Goal: Transaction & Acquisition: Purchase product/service

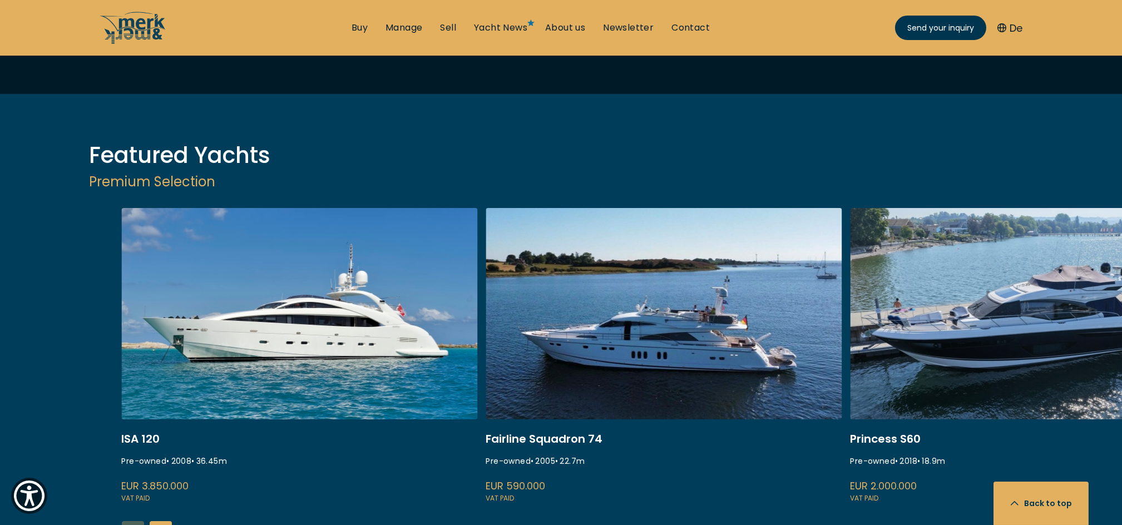
scroll to position [1335, 0]
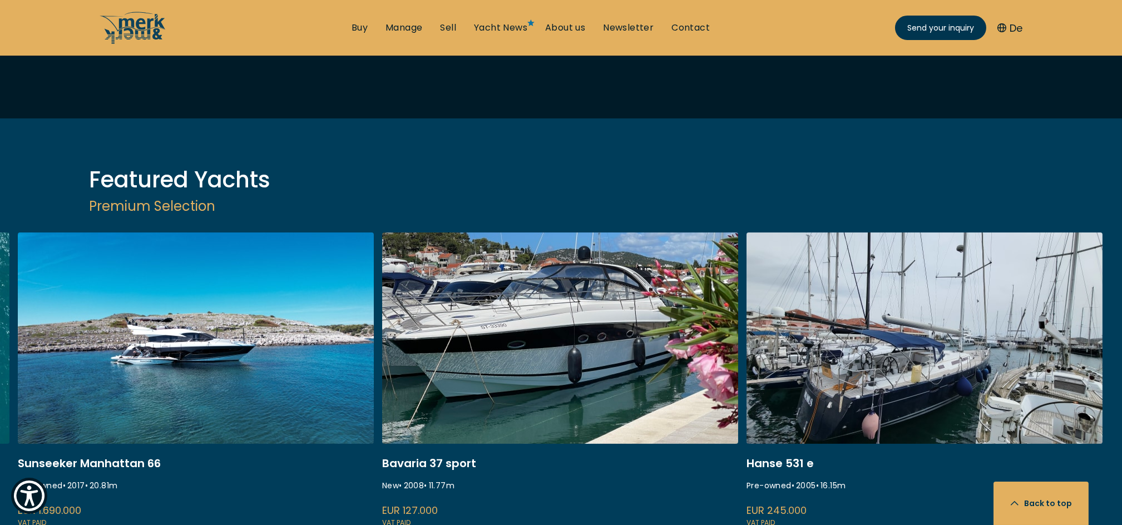
click at [164, 493] on div "ISA 120 Pre-owned • 2008 • 36.45 m EUR 3.850.000 VAT paid Fairline Squadron 74 …" at bounding box center [561, 416] width 1122 height 369
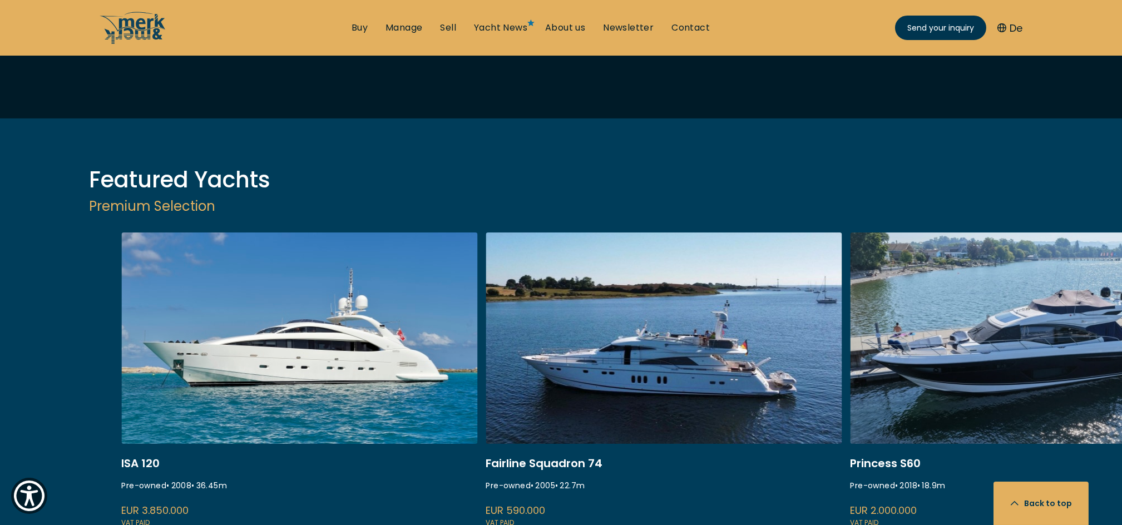
click at [137, 497] on div "ISA 120 Pre-owned • 2008 • 36.45 m EUR 3.850.000 VAT paid Fairline Squadron 74 …" at bounding box center [561, 416] width 1122 height 369
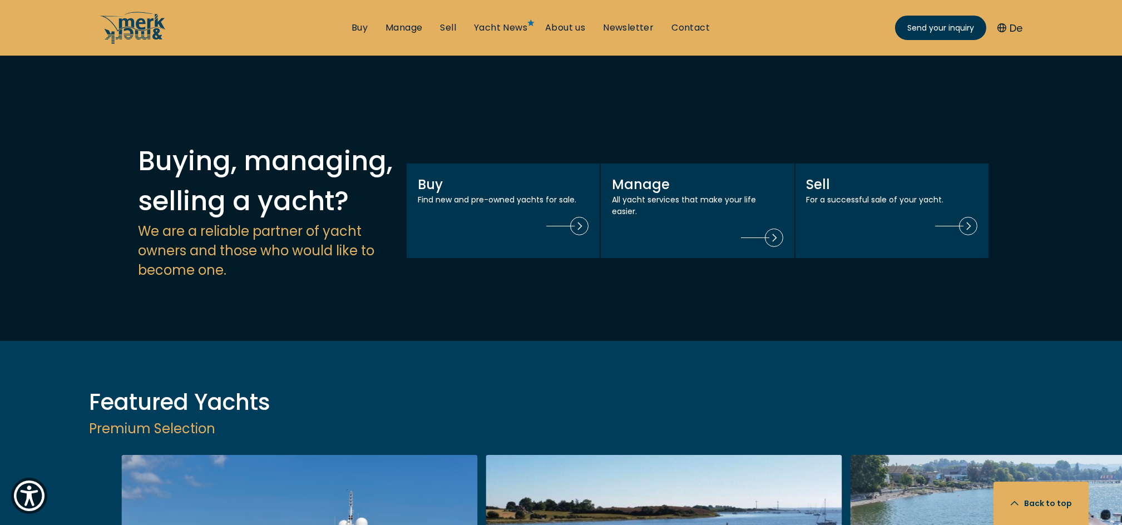
scroll to position [964, 0]
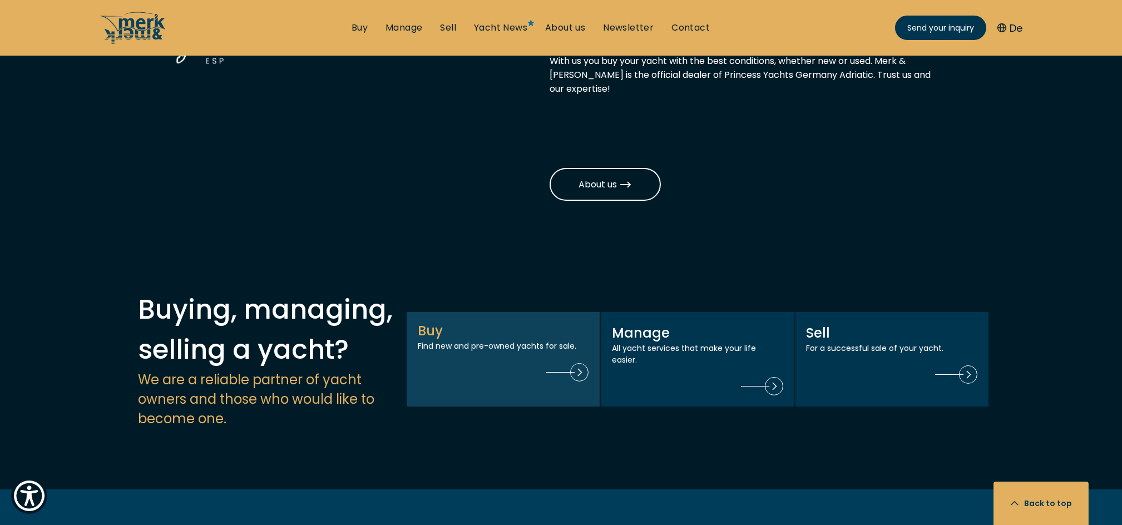
click at [500, 313] on div "Buy Find new and pre-owned yachts for sale." at bounding box center [503, 359] width 194 height 96
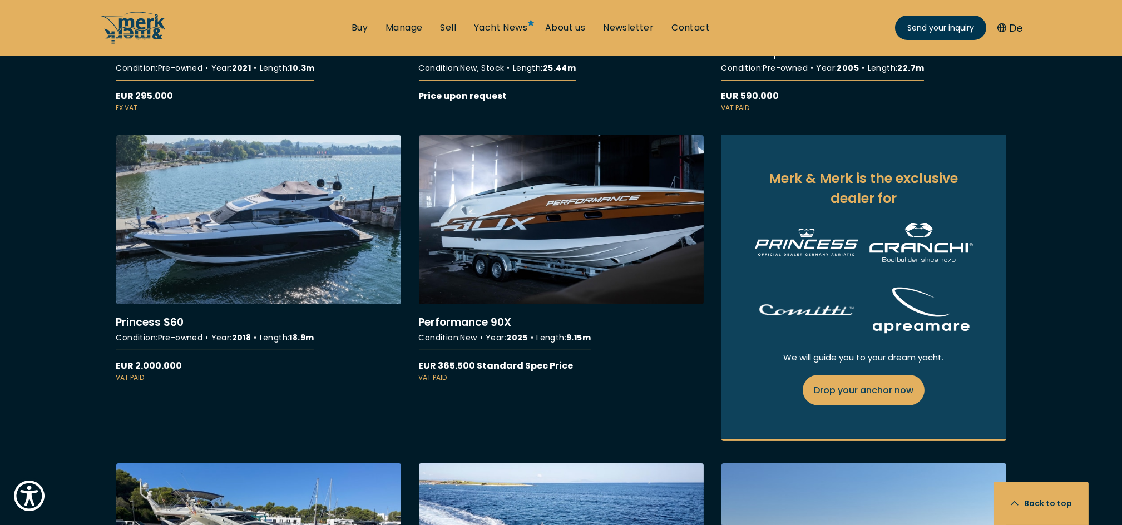
scroll to position [1186, 0]
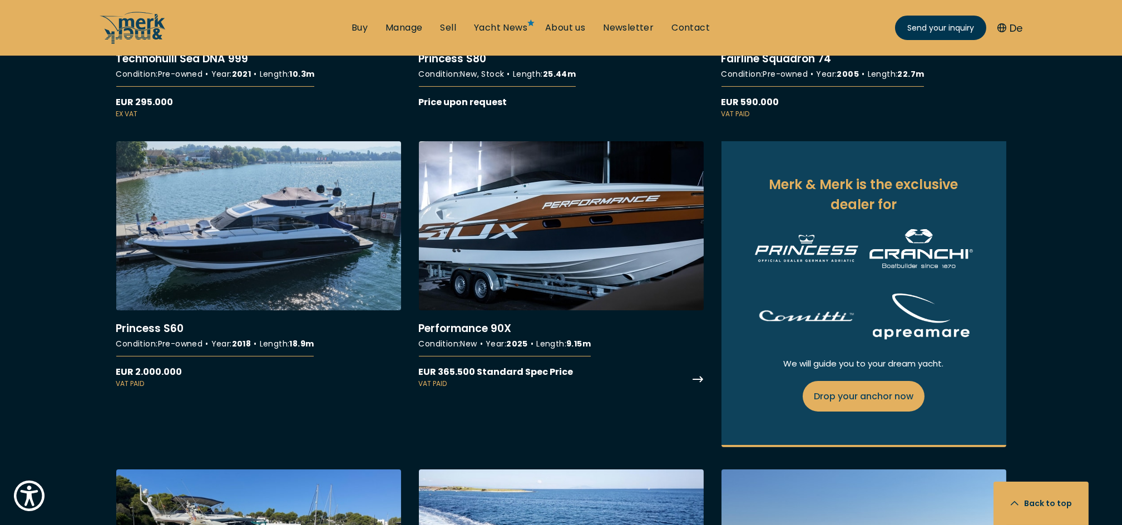
click at [496, 264] on link "More details about Performance 90X" at bounding box center [561, 264] width 285 height 247
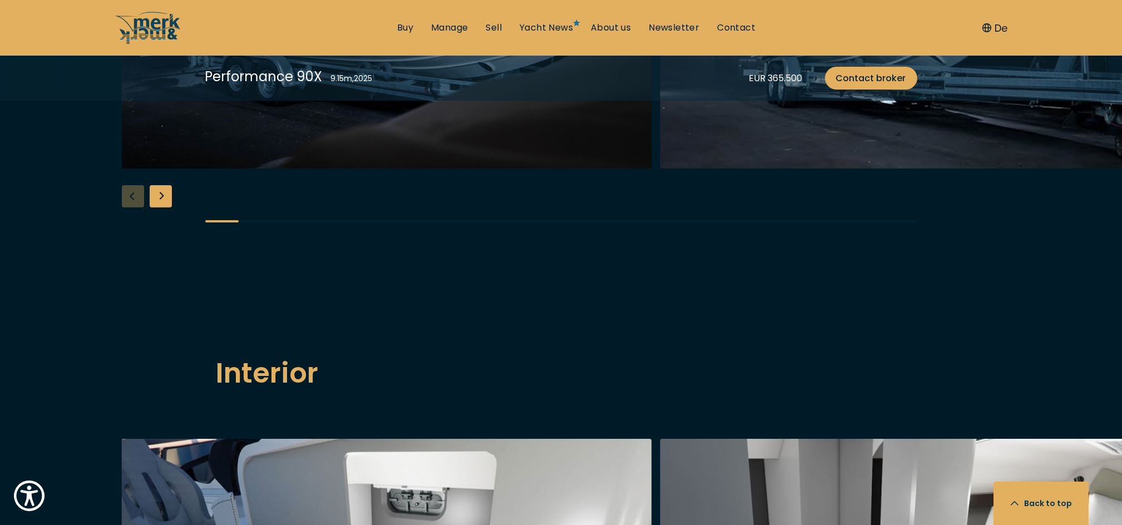
scroll to position [1409, 0]
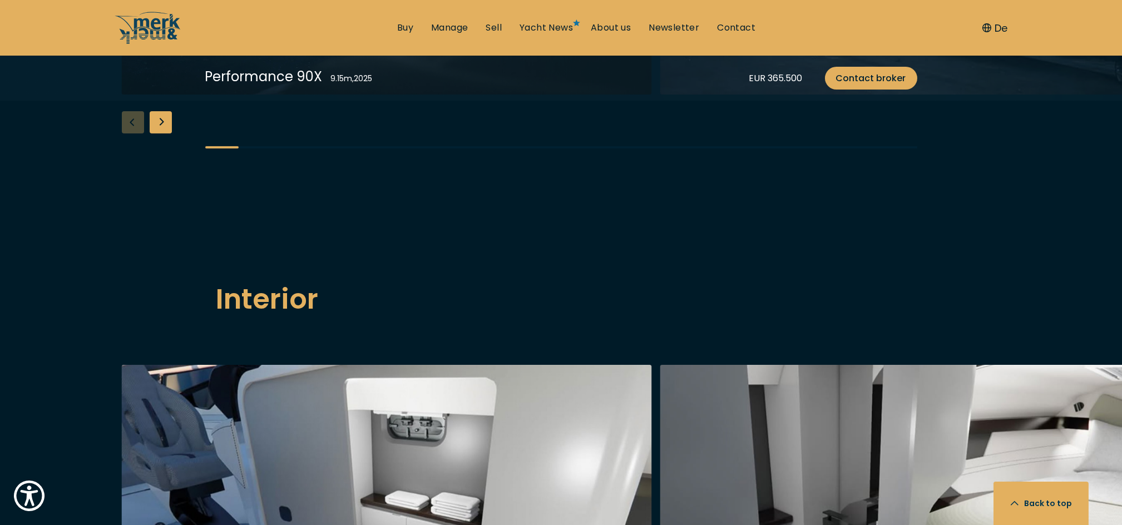
click at [158, 133] on div "Next slide" at bounding box center [161, 122] width 22 height 22
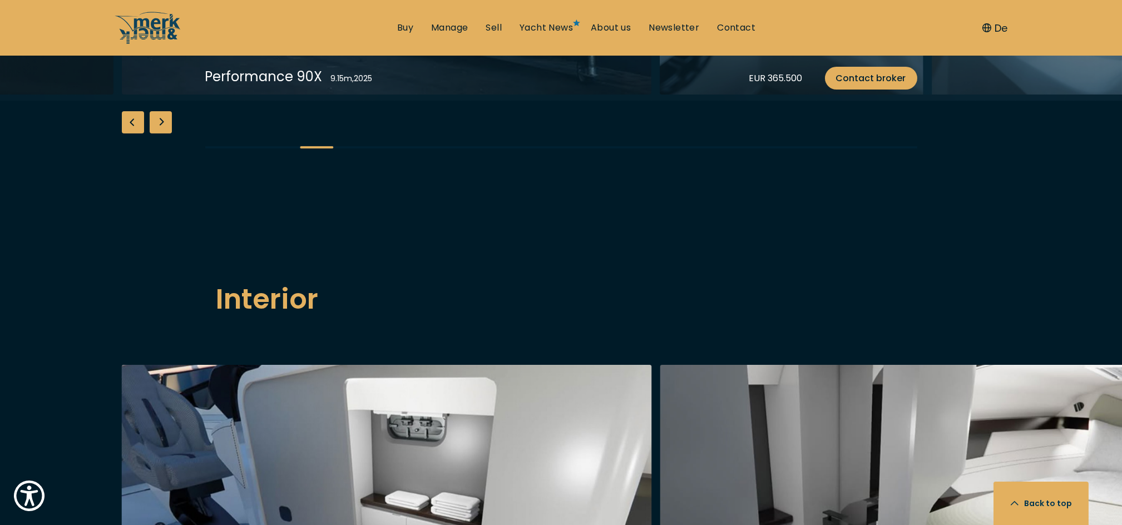
click at [158, 133] on div "Next slide" at bounding box center [161, 122] width 22 height 22
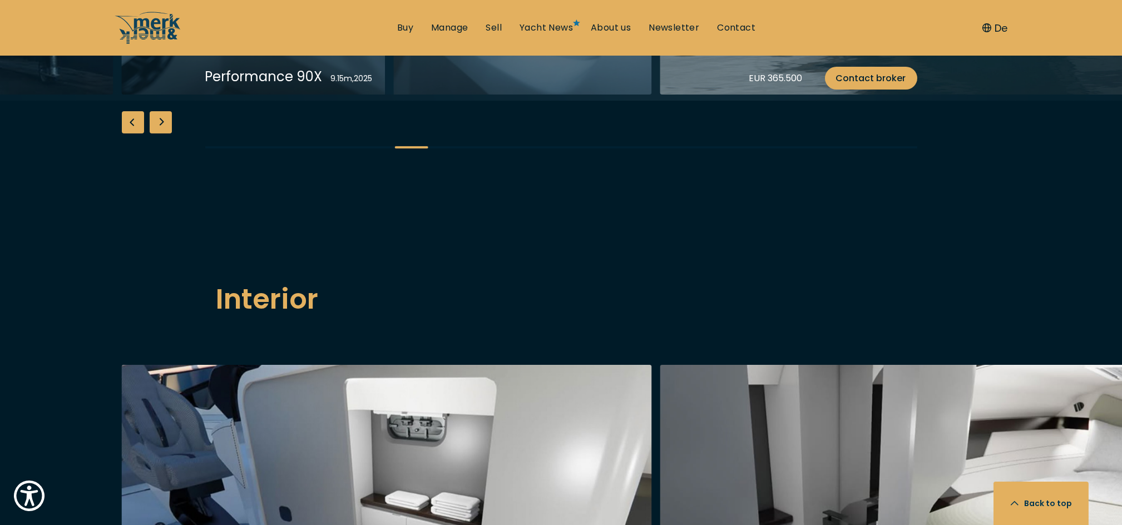
click at [158, 133] on div "Next slide" at bounding box center [161, 122] width 22 height 22
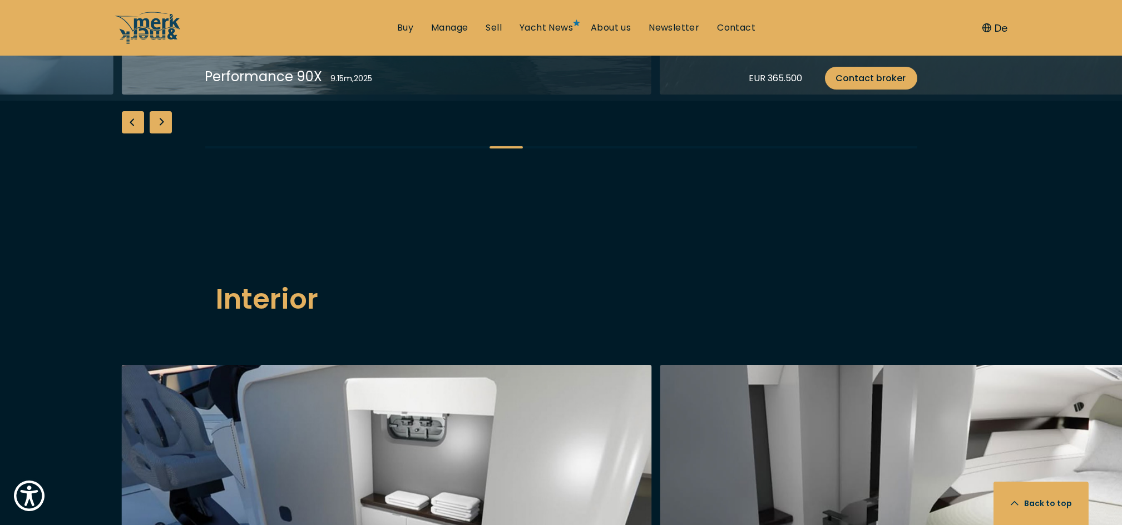
click at [158, 133] on div "Next slide" at bounding box center [161, 122] width 22 height 22
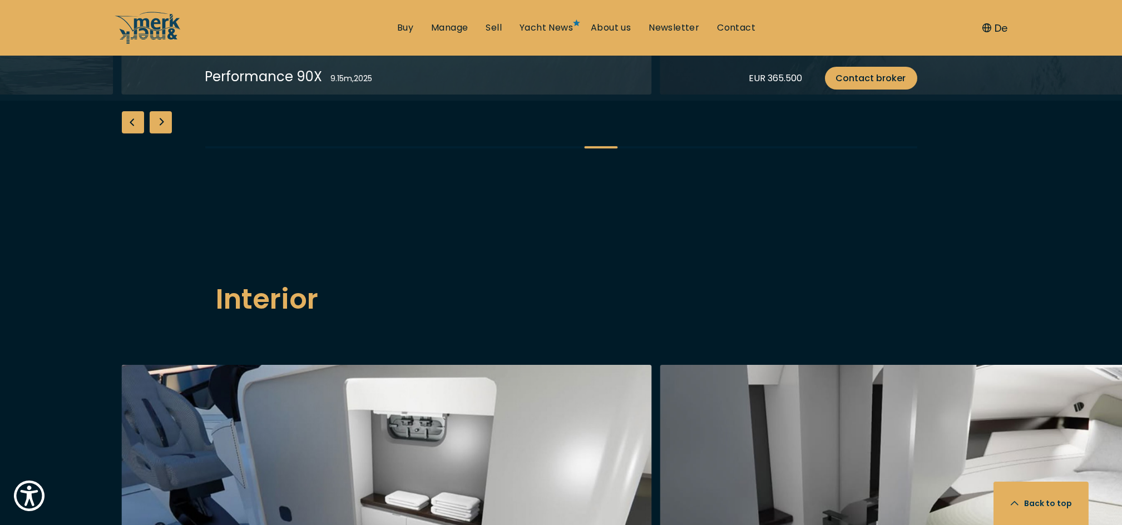
click at [158, 133] on div "Next slide" at bounding box center [161, 122] width 22 height 22
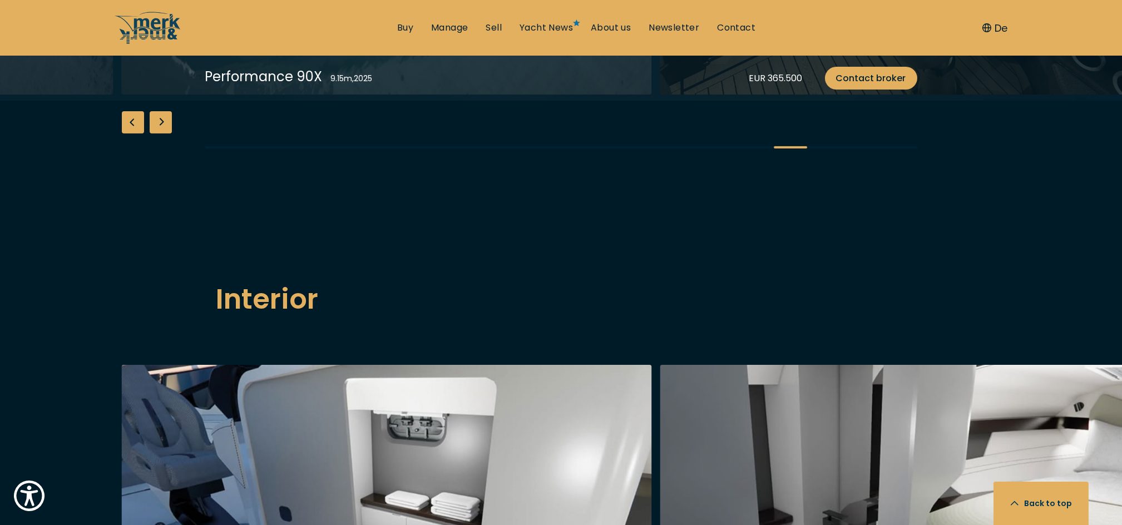
click at [158, 133] on div "Next slide" at bounding box center [161, 122] width 22 height 22
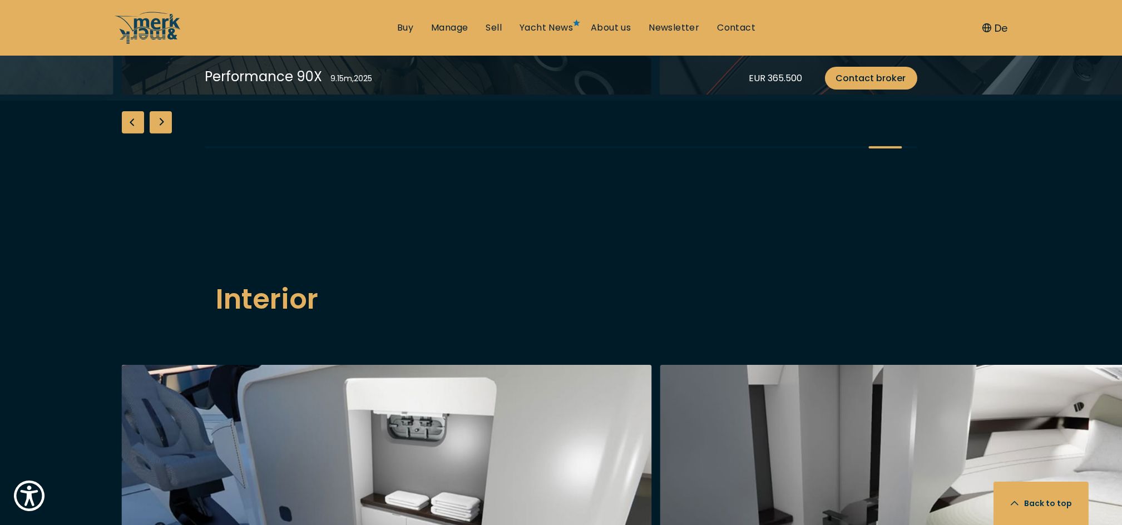
click at [158, 133] on div "Next slide" at bounding box center [161, 122] width 22 height 22
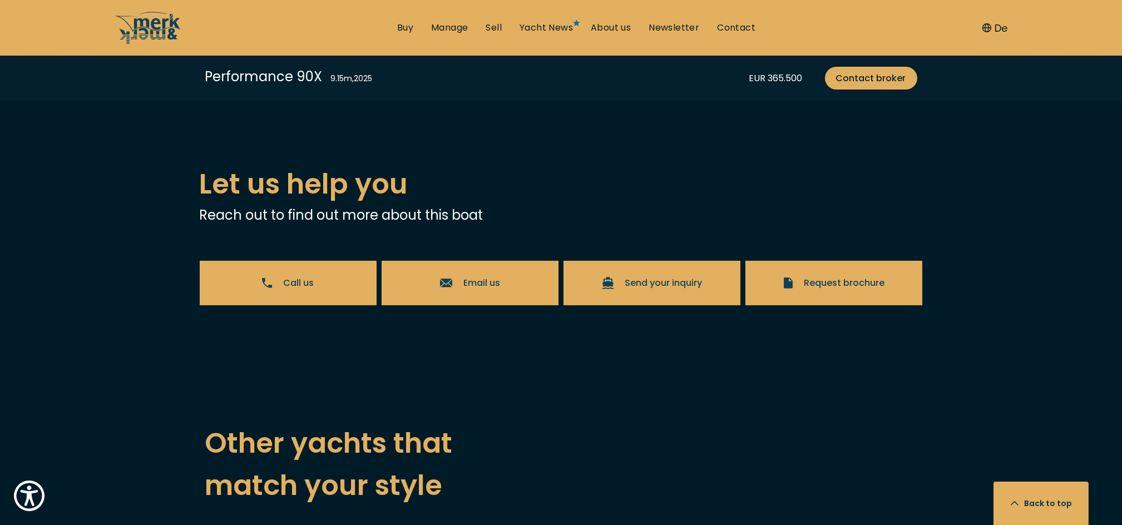
scroll to position [2076, 0]
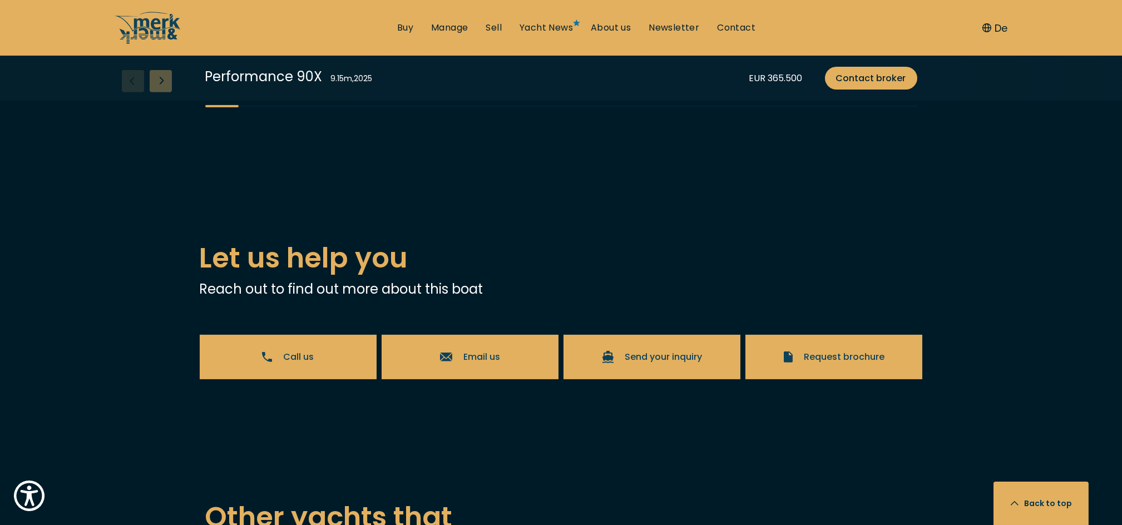
click at [164, 92] on div "Next slide" at bounding box center [161, 81] width 22 height 22
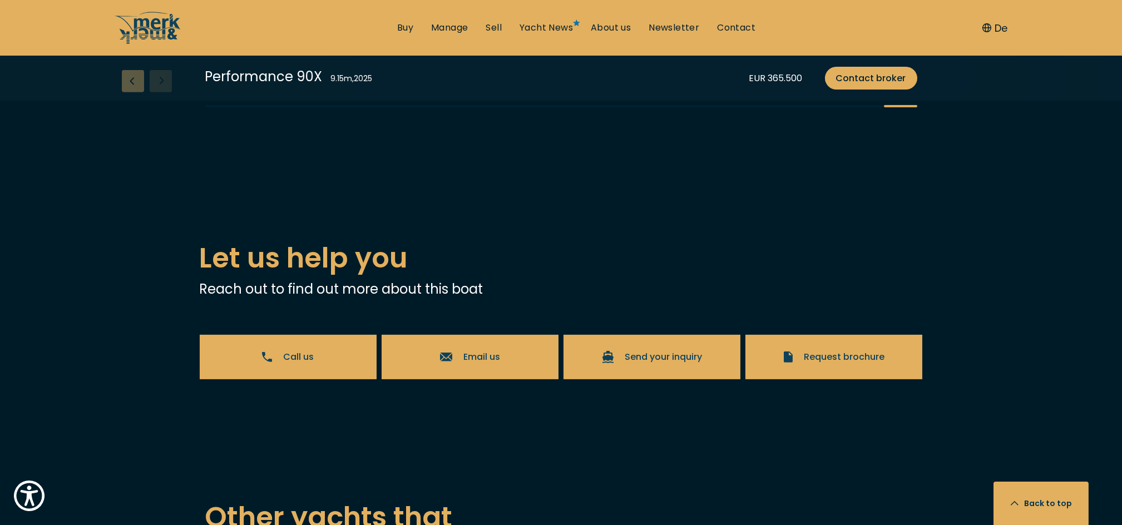
click at [135, 92] on div "Previous slide" at bounding box center [133, 81] width 22 height 22
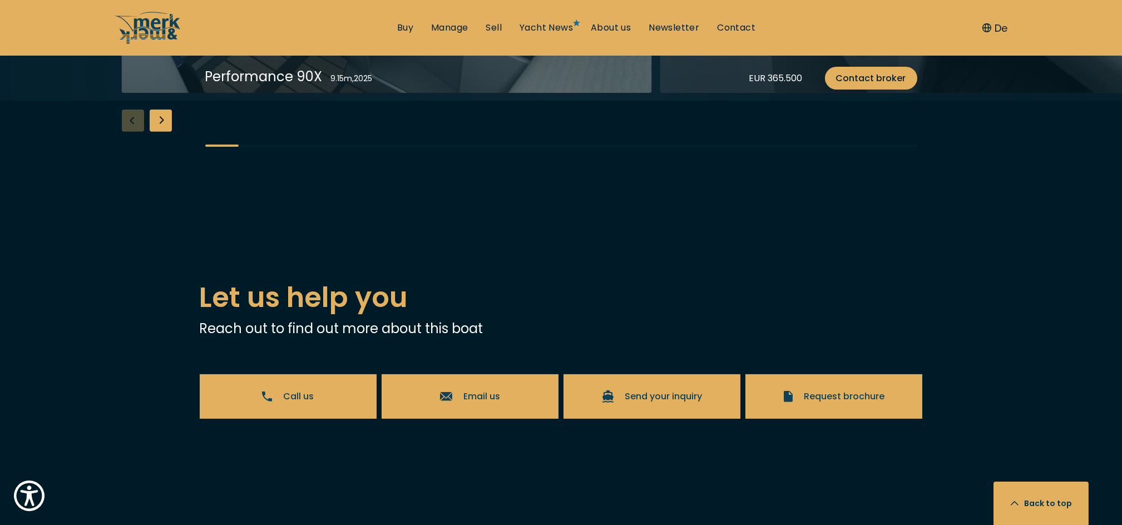
scroll to position [2002, 0]
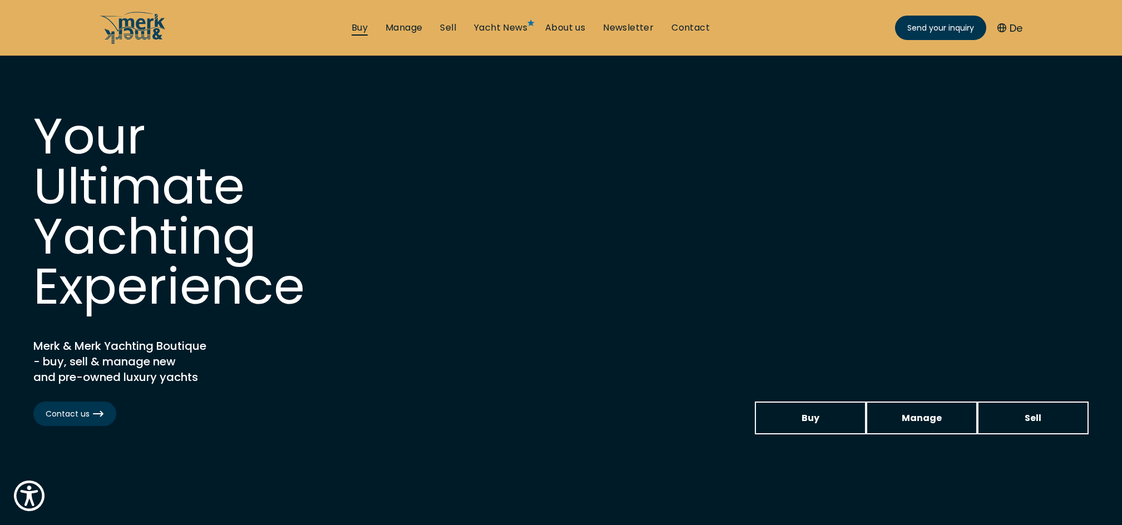
click at [360, 31] on link "Buy" at bounding box center [359, 28] width 16 height 12
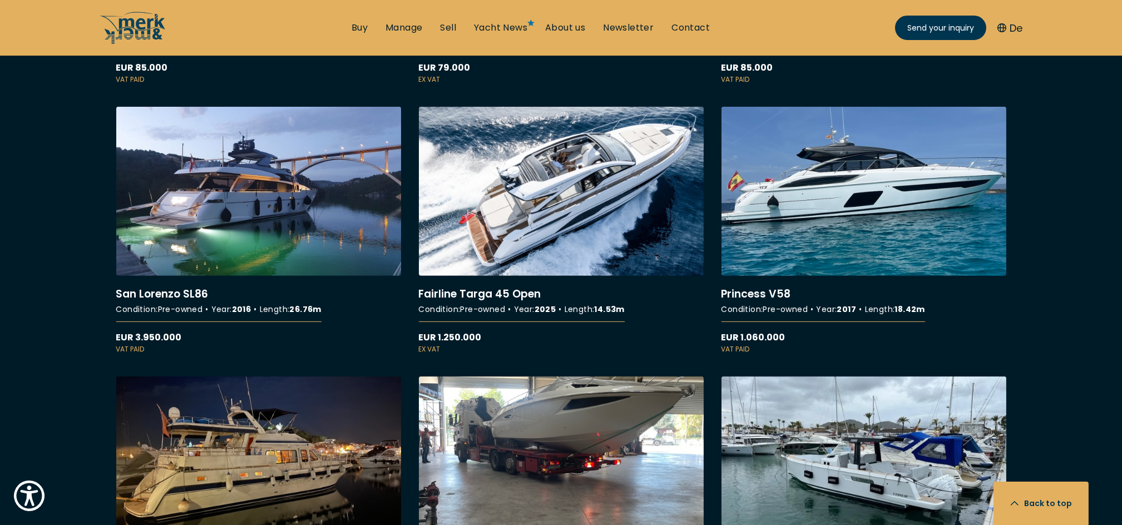
scroll to position [2595, 0]
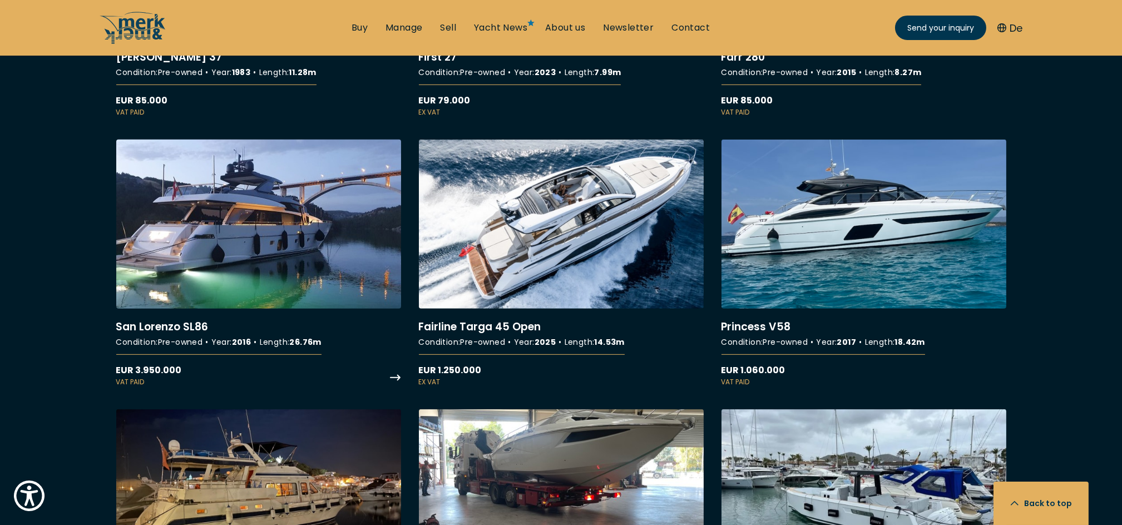
click at [283, 270] on link "More details about [GEOGRAPHIC_DATA][PERSON_NAME] SL86" at bounding box center [258, 263] width 285 height 247
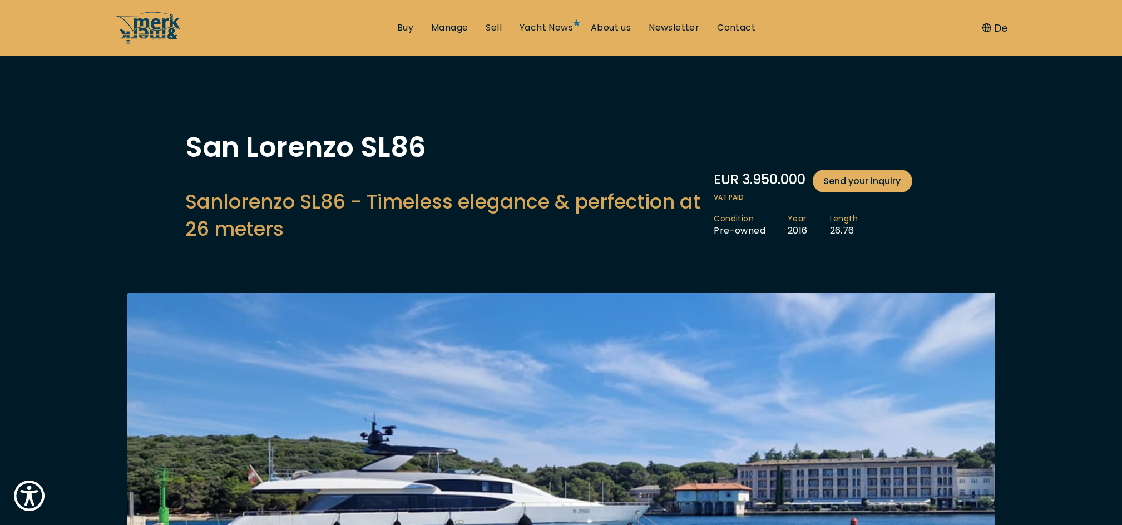
click at [250, 46] on nav "Buy Manage Sell Yacht News About us Newsletter Contact Send your inquiry De" at bounding box center [561, 28] width 1122 height 56
